Goal: Task Accomplishment & Management: Complete application form

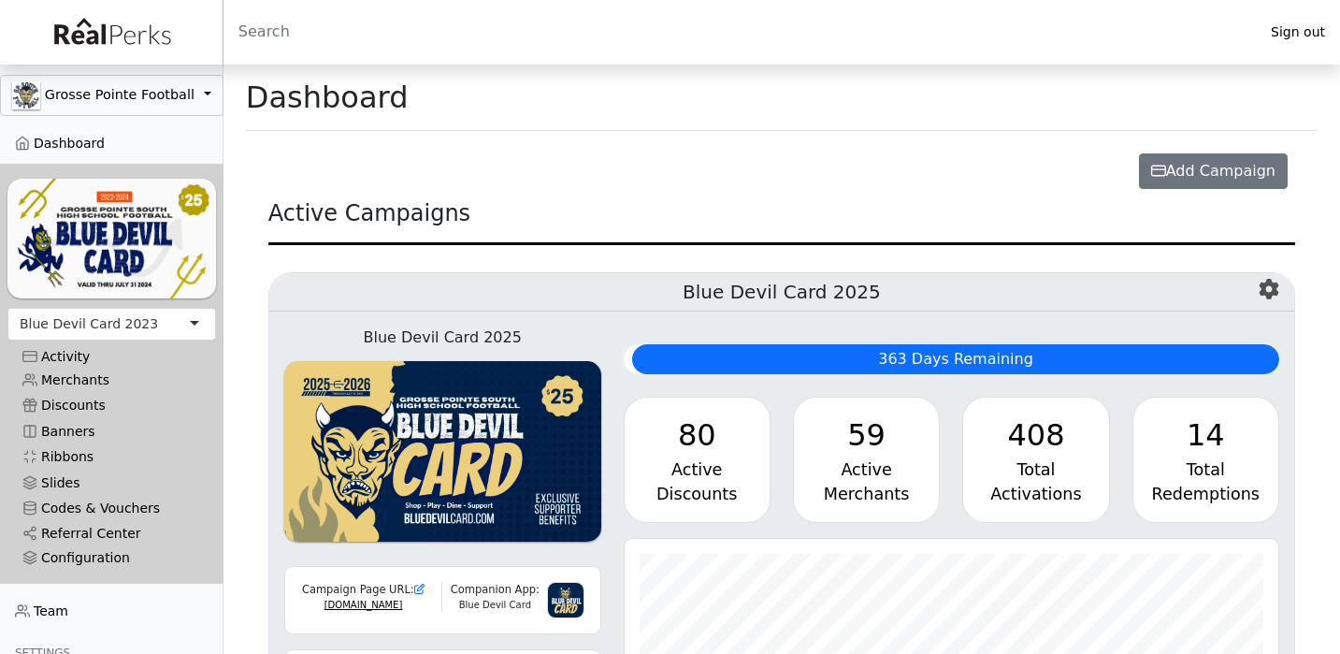
scroll to position [215, 655]
click at [138, 322] on div "Blue Devil Card 2023" at bounding box center [89, 324] width 138 height 20
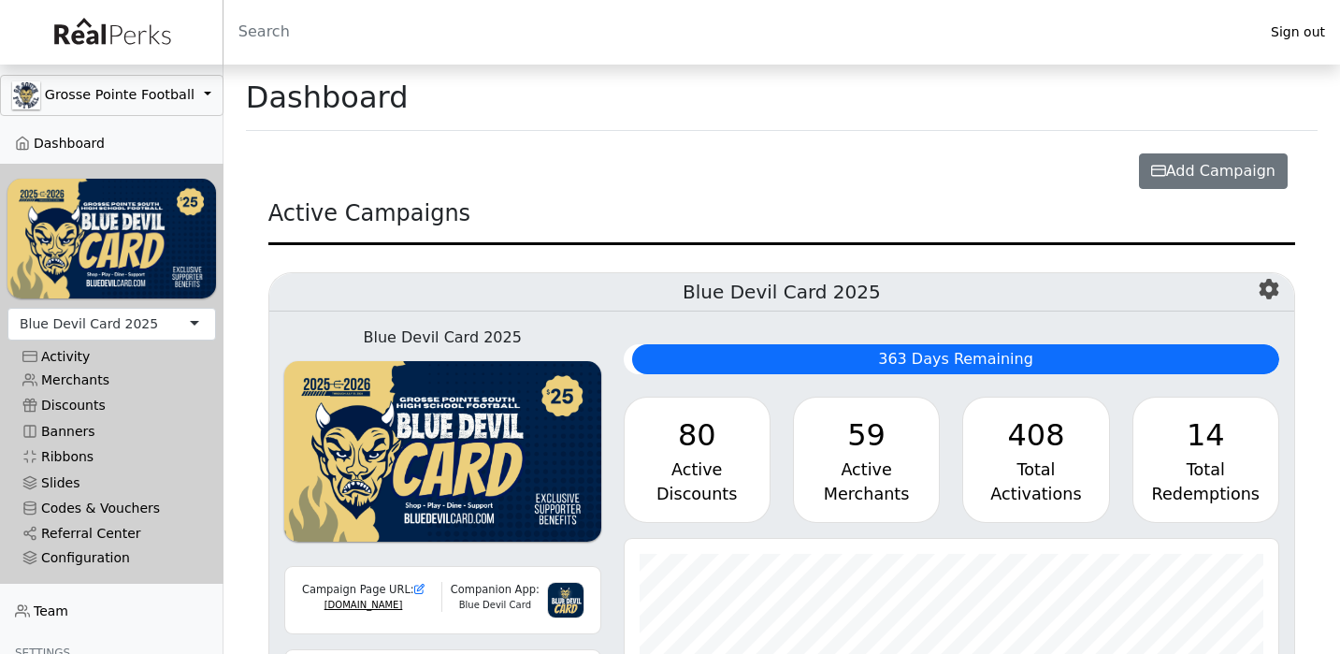
scroll to position [215, 655]
click at [77, 536] on link "Referral Center" at bounding box center [111, 533] width 209 height 25
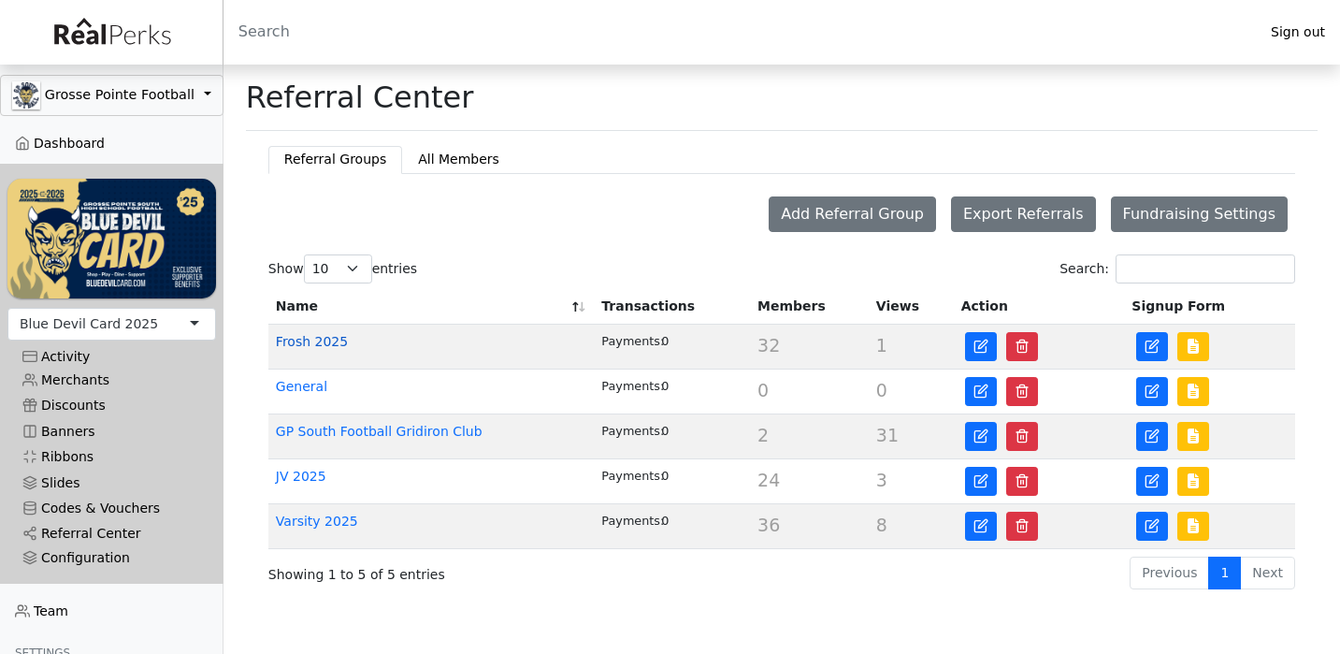
click at [321, 343] on link "Frosh 2025" at bounding box center [312, 341] width 72 height 15
click at [323, 343] on link "Frosh 2025" at bounding box center [312, 341] width 72 height 15
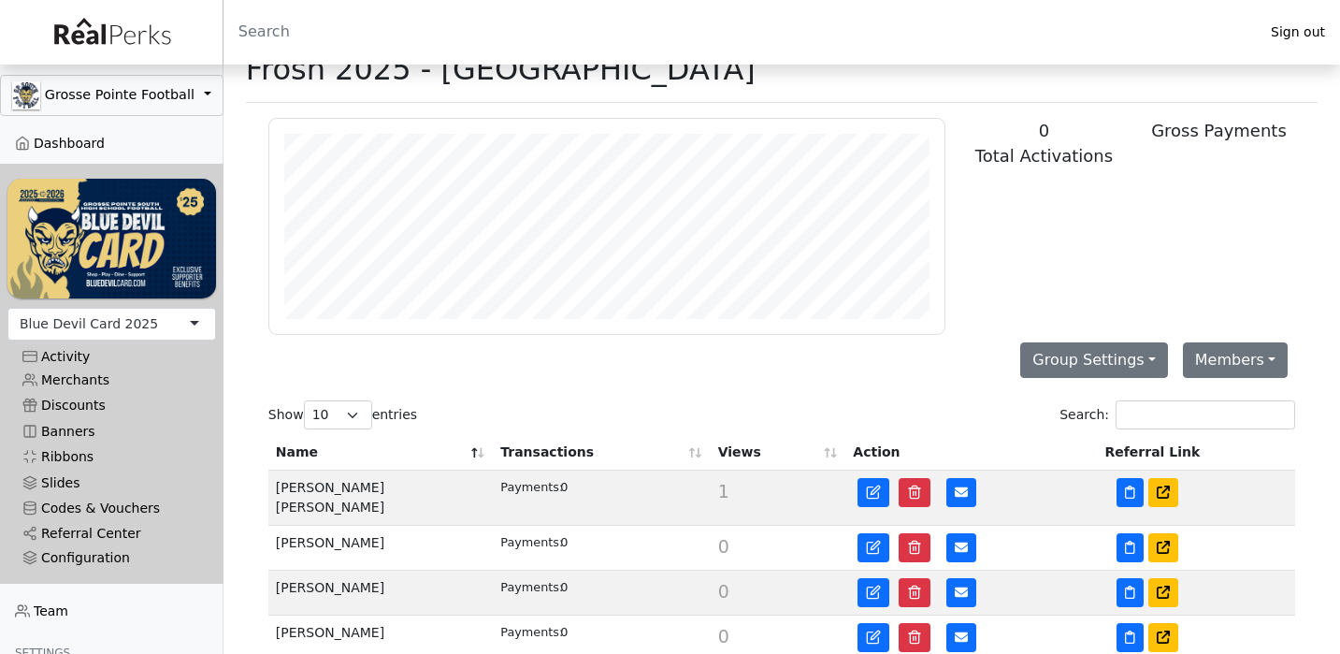
scroll to position [33, 0]
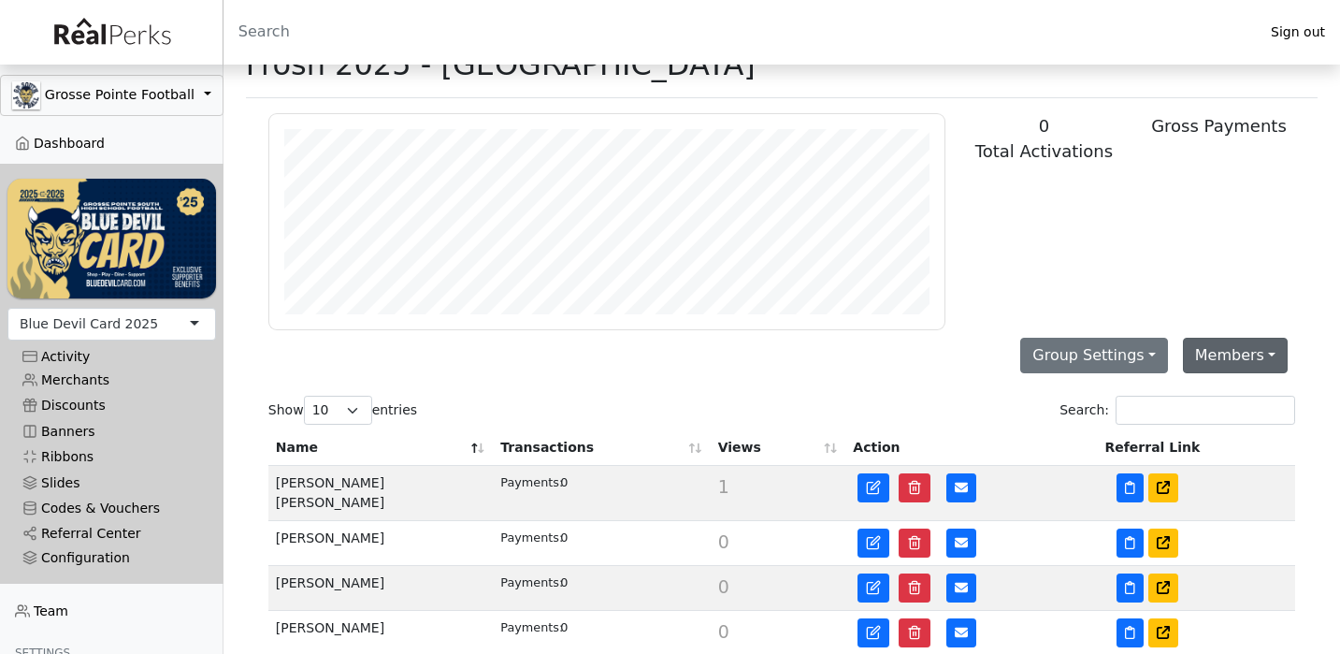
click at [1205, 356] on button "Members" at bounding box center [1235, 356] width 105 height 36
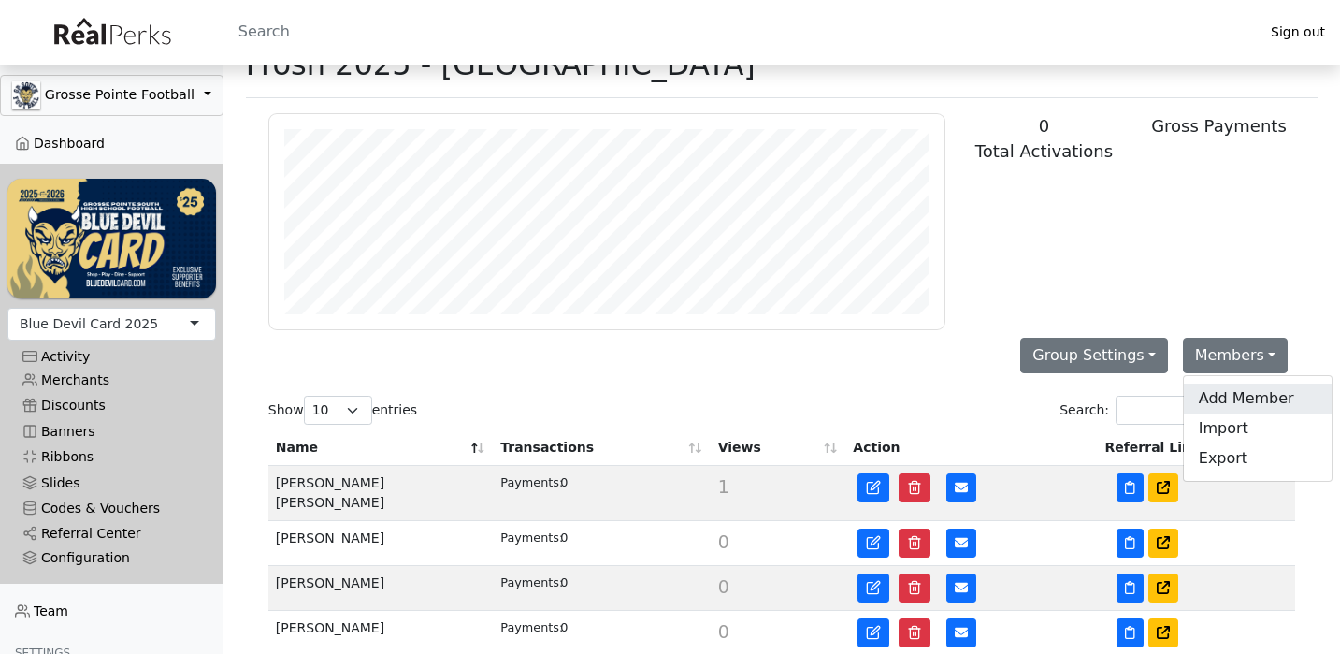
click at [1208, 398] on link "Add Member" at bounding box center [1258, 399] width 148 height 30
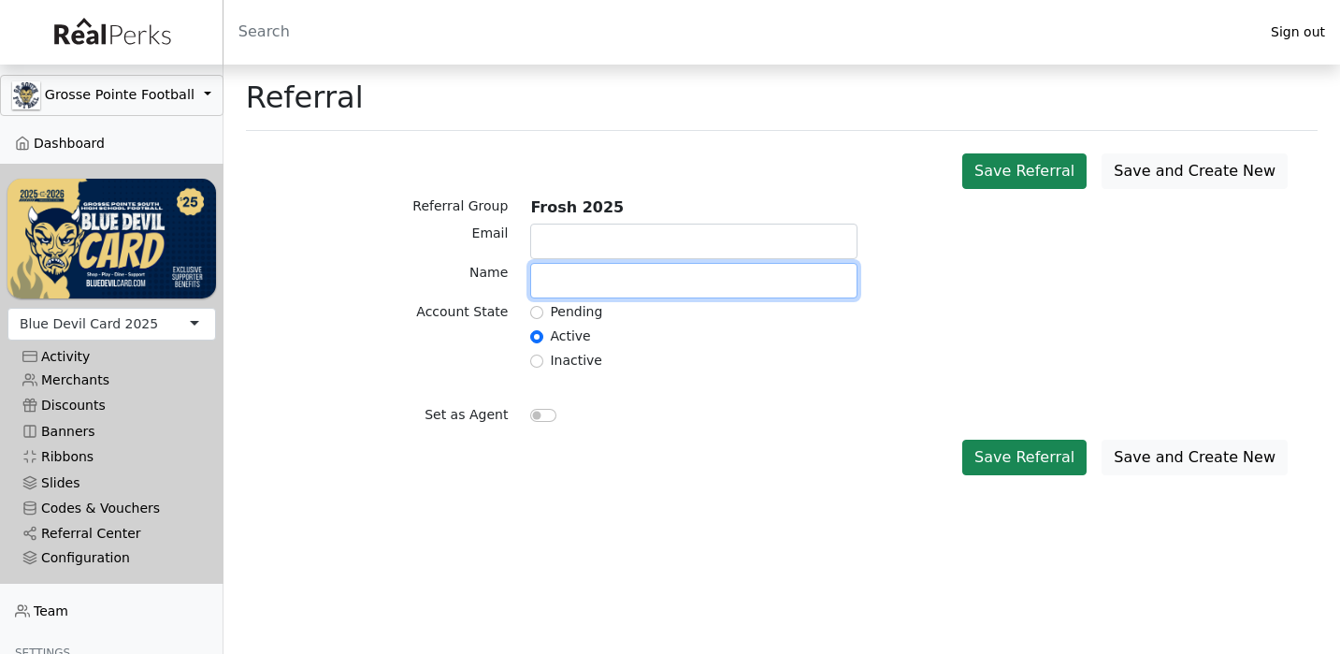
paste input "mariewickstrom@gmail.com"
type input "mariewickstrom@gmail.com"
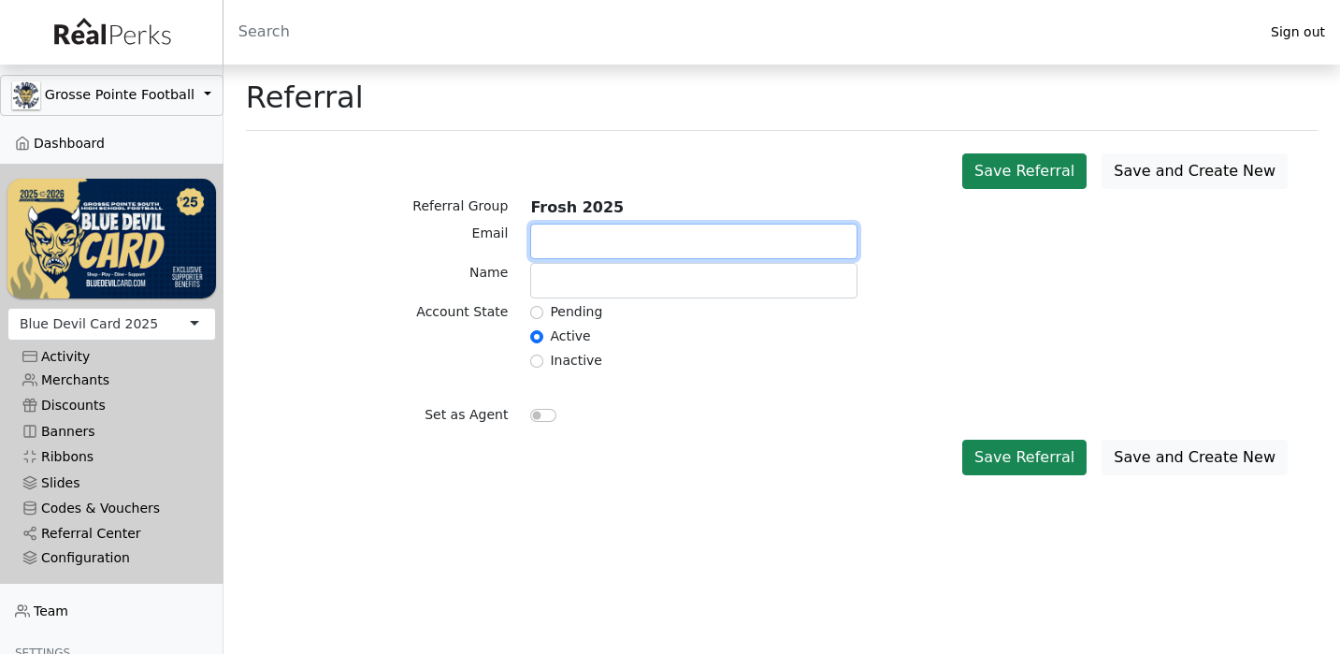
click at [665, 246] on input "text" at bounding box center [693, 242] width 327 height 36
paste input "mariewickstrom@gmail.com"
type input "mariewickstrom@gmail.com"
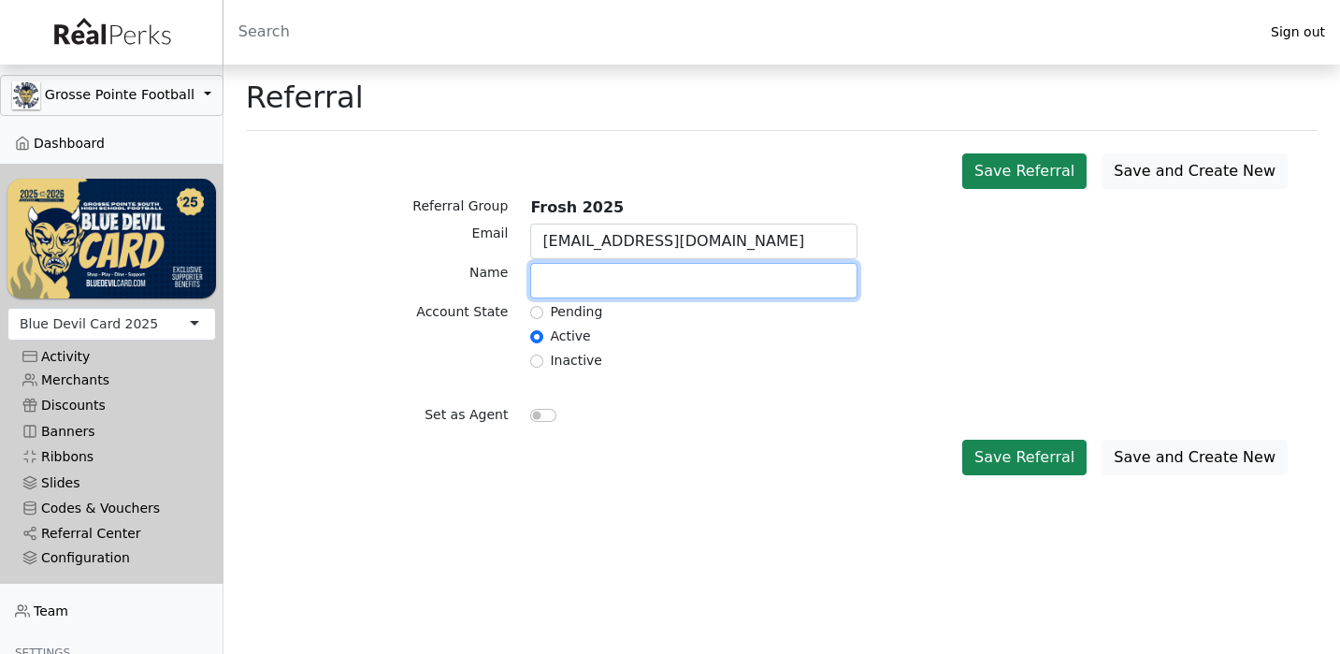
click at [615, 283] on input "text" at bounding box center [693, 281] width 327 height 36
paste input "Jagodzinski"
type input "[PERSON_NAME]"
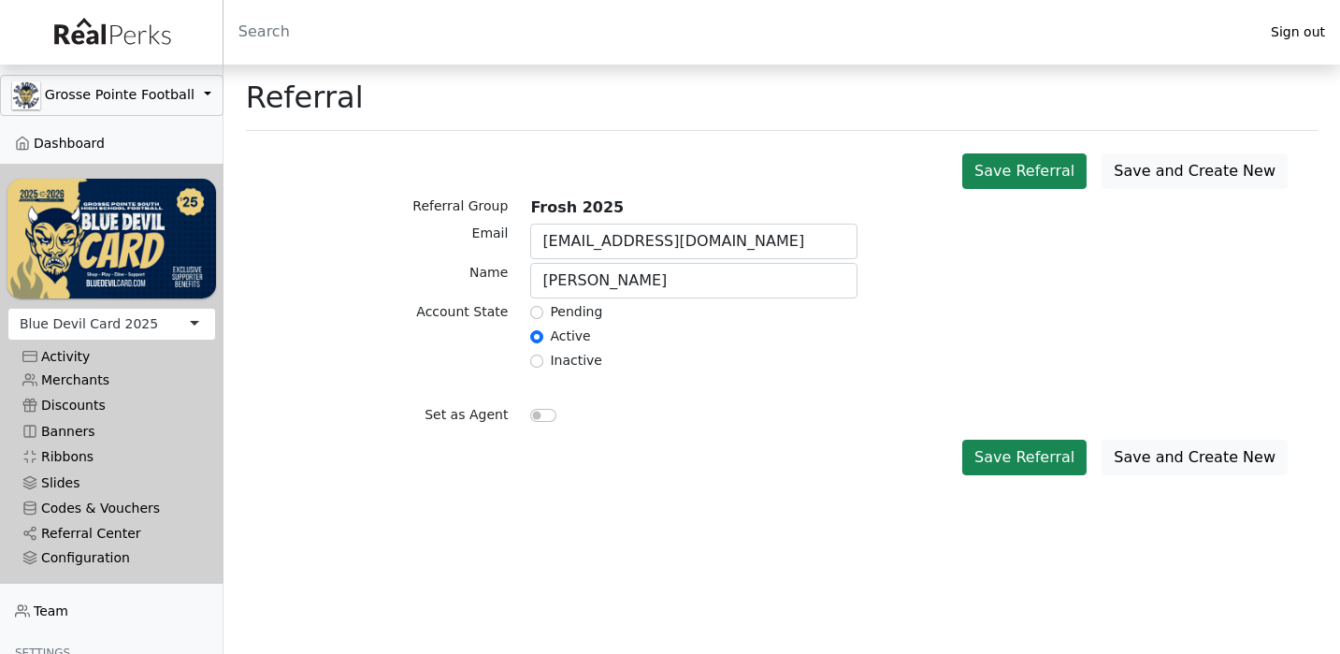
click at [762, 400] on div "Set as Agent" at bounding box center [781, 403] width 1049 height 57
click at [1059, 454] on button "Save Referral" at bounding box center [1024, 458] width 124 height 36
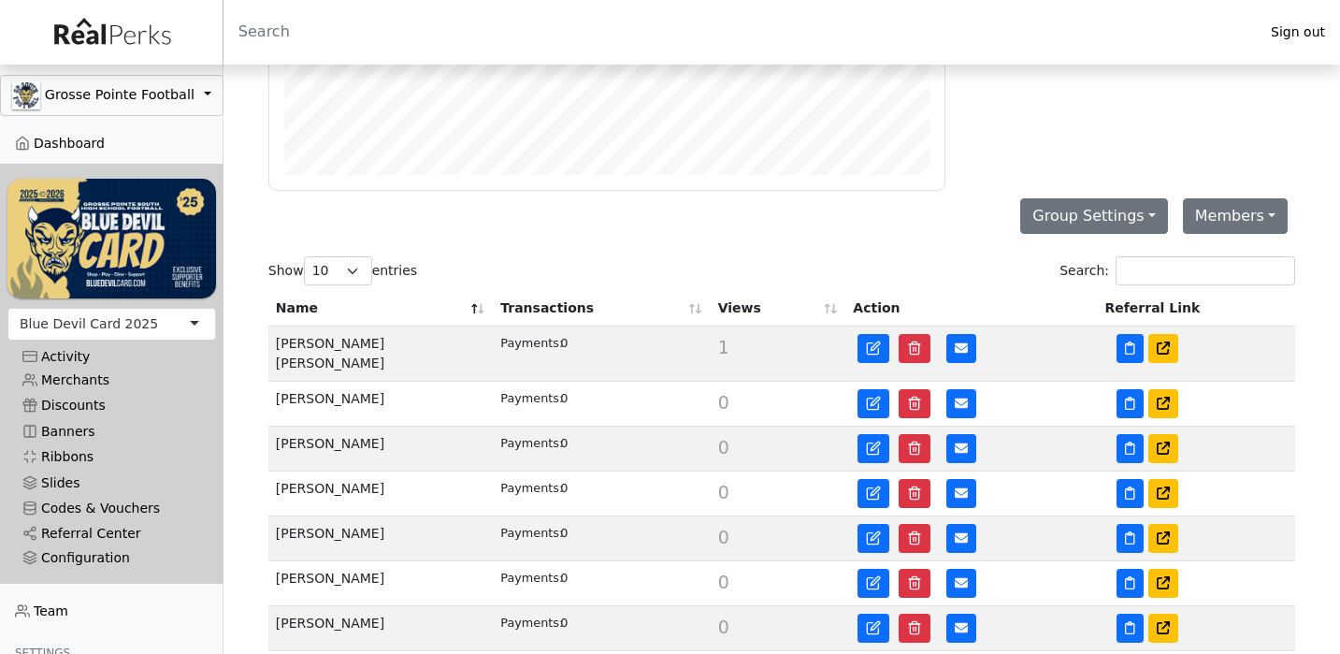
scroll to position [181, 0]
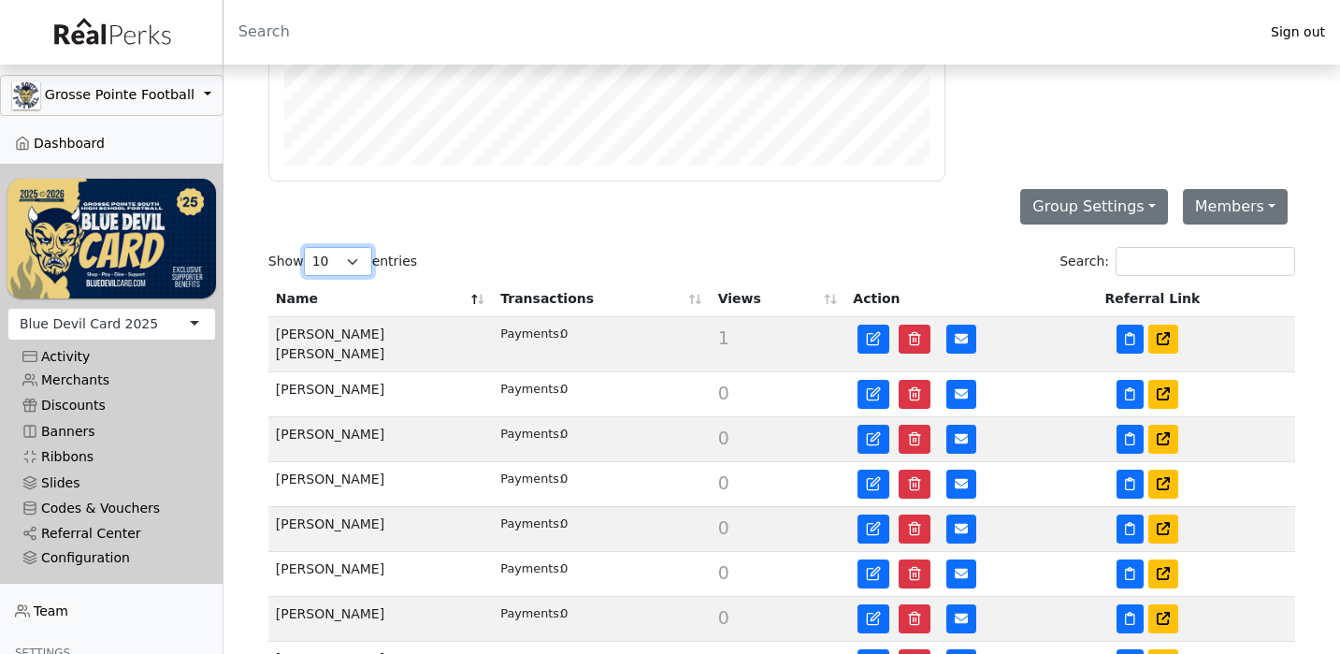
select select "50"
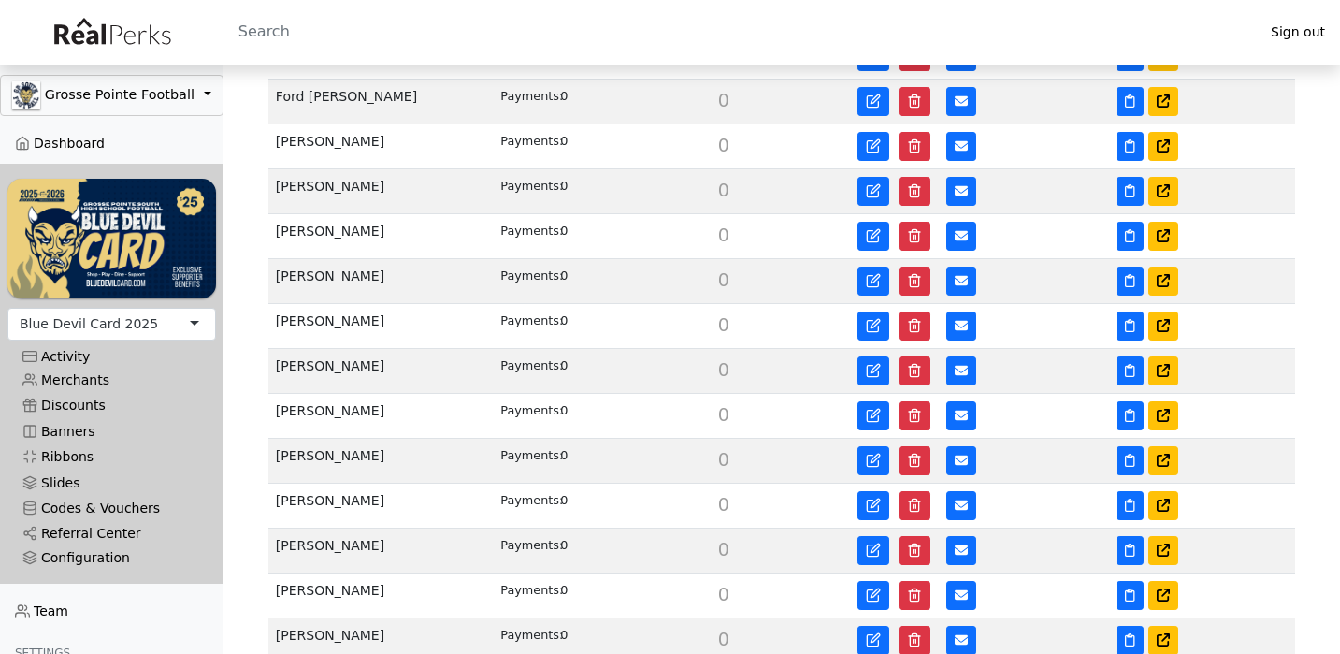
scroll to position [987, 0]
